Goal: Transaction & Acquisition: Purchase product/service

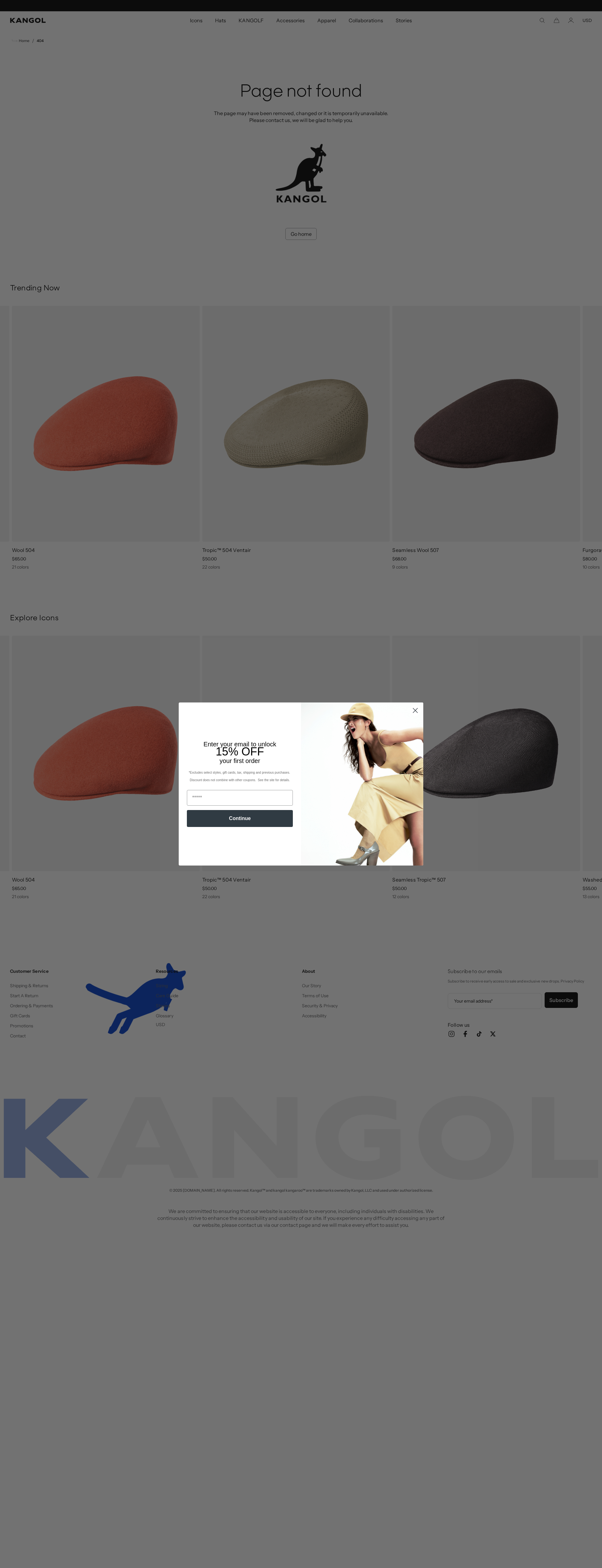
scroll to position [0, 129]
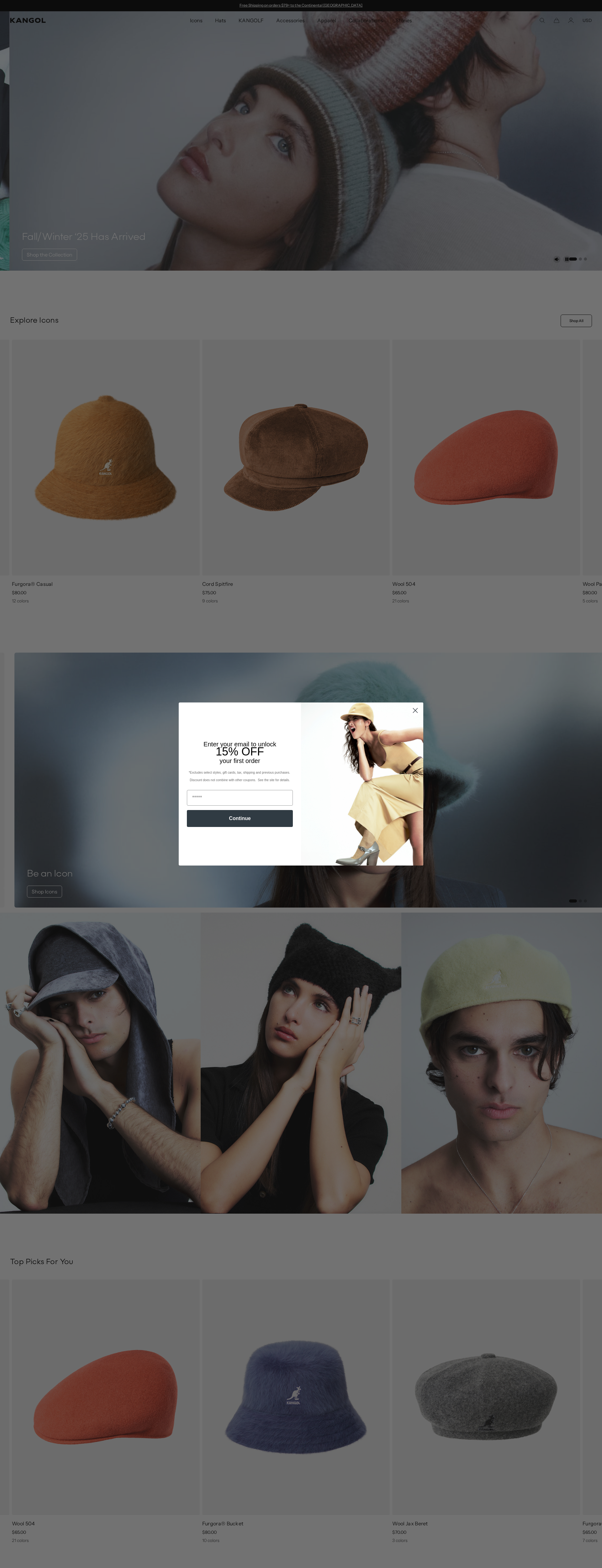
scroll to position [0, 129]
